Goal: Task Accomplishment & Management: Use online tool/utility

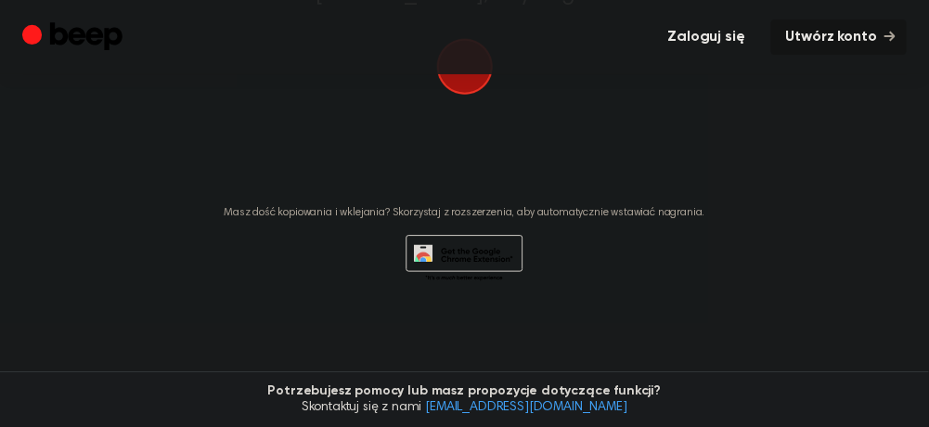
scroll to position [464, 0]
click at [467, 93] on span "button" at bounding box center [465, 67] width 52 height 52
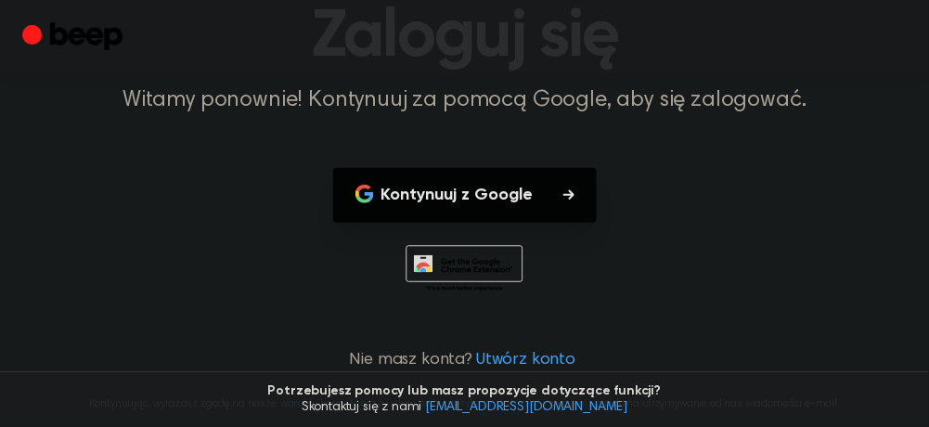
scroll to position [278, 0]
click at [456, 186] on font "Kontynuuj z Google" at bounding box center [457, 194] width 152 height 17
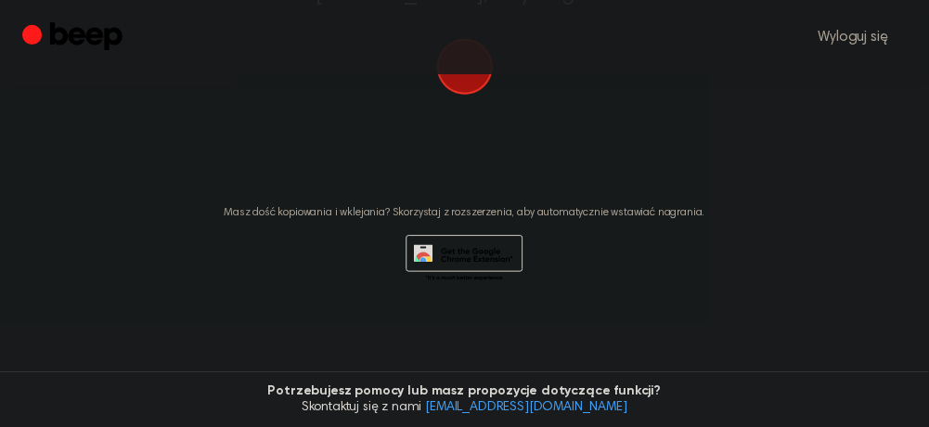
scroll to position [542, 0]
click at [477, 96] on span "button" at bounding box center [464, 67] width 57 height 57
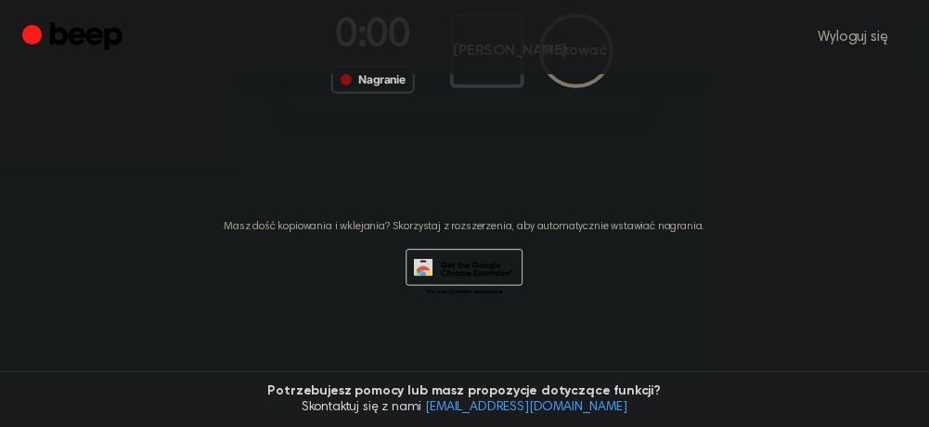
scroll to position [389, 0]
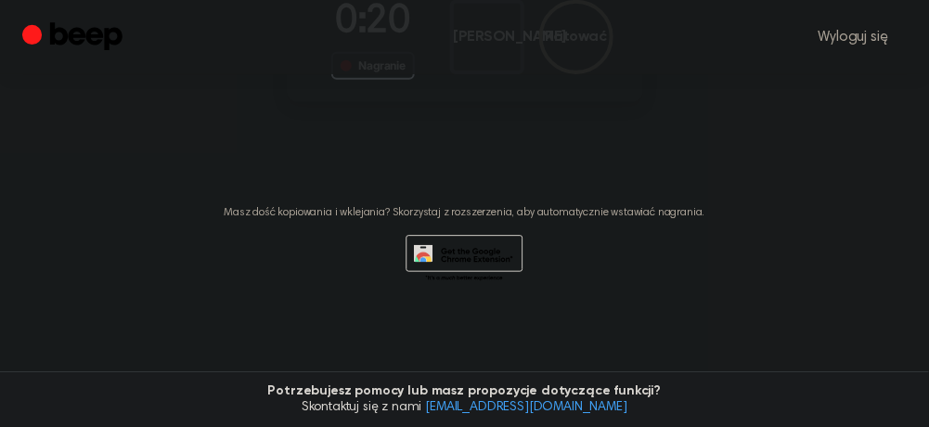
click at [373, 72] on font "Nagranie" at bounding box center [382, 65] width 46 height 14
click at [453, 248] on icon at bounding box center [469, 264] width 87 height 32
